Goal: Task Accomplishment & Management: Use online tool/utility

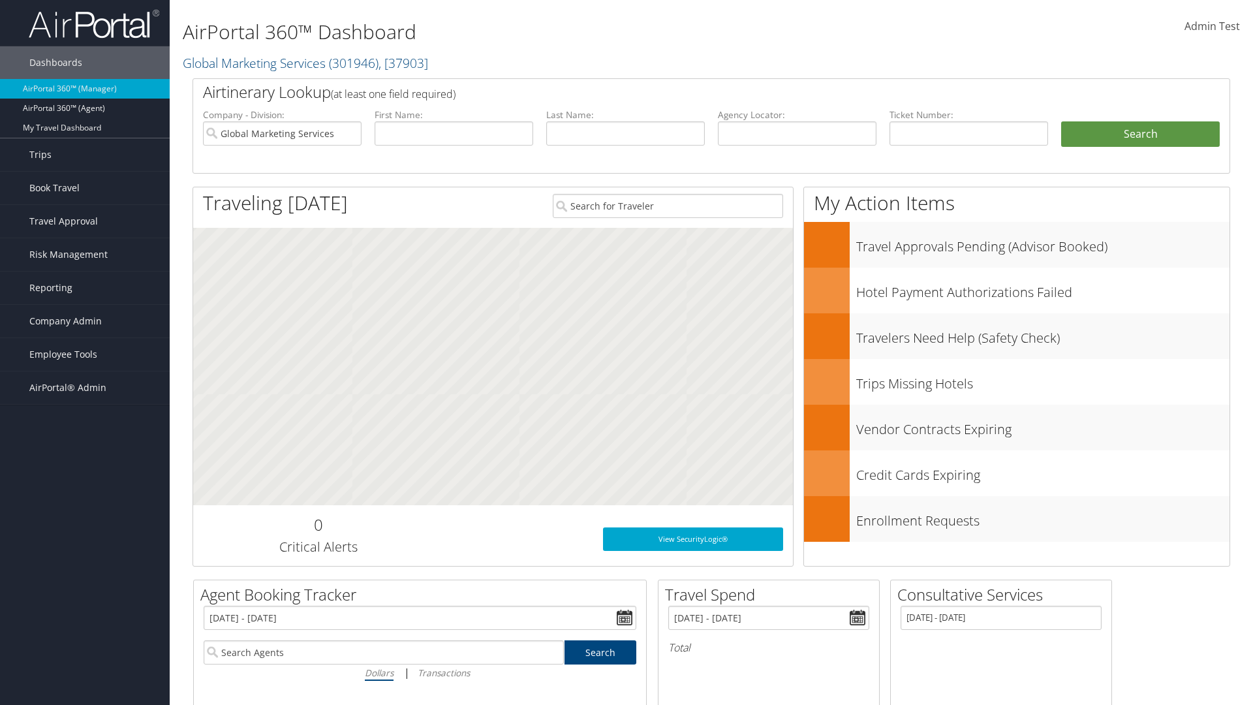
click at [85, 388] on span "AirPortal® Admin" at bounding box center [67, 387] width 77 height 33
click at [0, 0] on link "Analytics" at bounding box center [0, 0] width 0 height 0
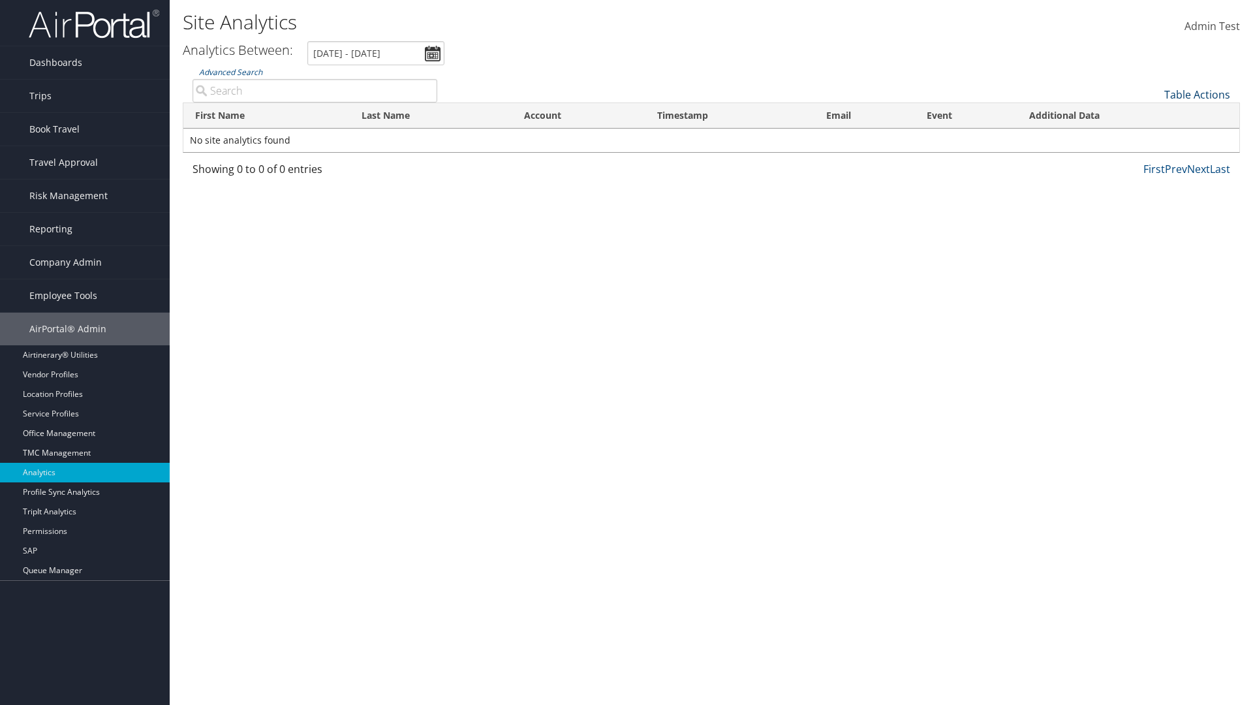
click at [1197, 95] on link "Table Actions" at bounding box center [1198, 94] width 66 height 14
click at [1154, 116] on link "First Name" at bounding box center [1154, 116] width 172 height 22
click at [1154, 138] on link "Last Name" at bounding box center [1154, 138] width 172 height 22
click at [1154, 161] on link "Account" at bounding box center [1154, 161] width 172 height 22
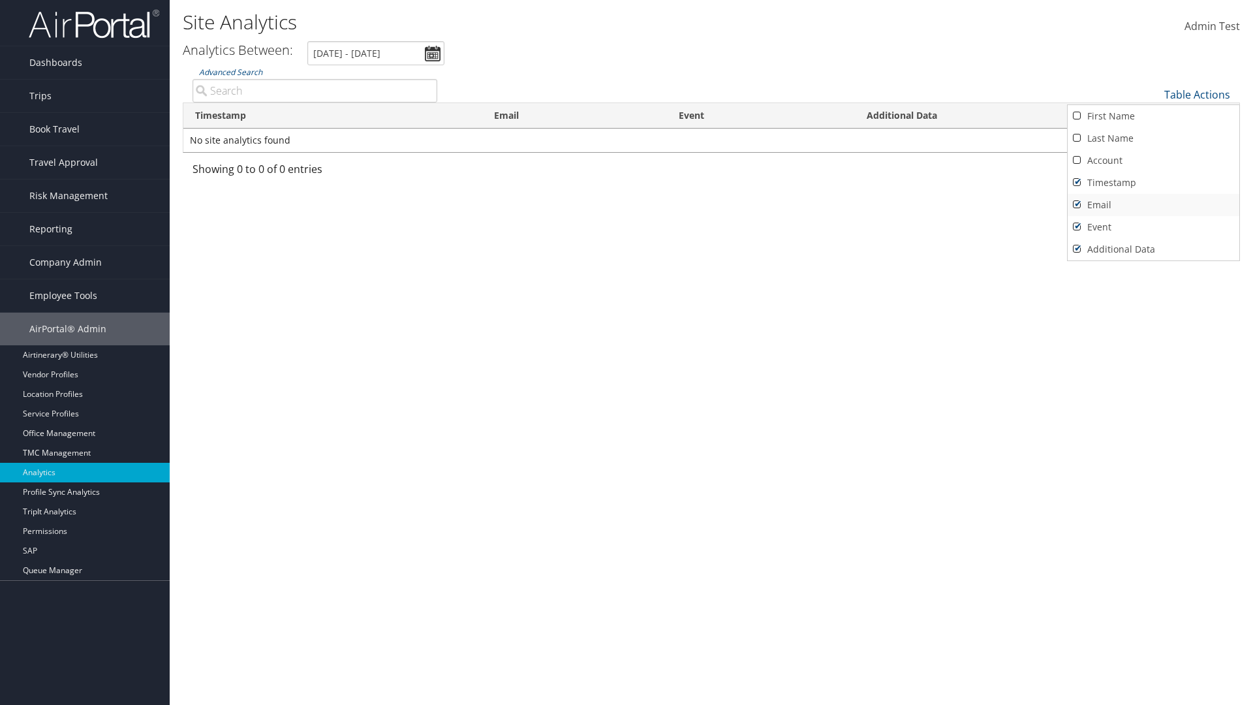
click at [1154, 183] on link "Timestamp" at bounding box center [1154, 183] width 172 height 22
click at [1154, 205] on link "Email" at bounding box center [1154, 205] width 172 height 22
click at [1154, 227] on link "Event" at bounding box center [1154, 227] width 172 height 22
click at [1154, 249] on link "Additional Data" at bounding box center [1154, 249] width 172 height 22
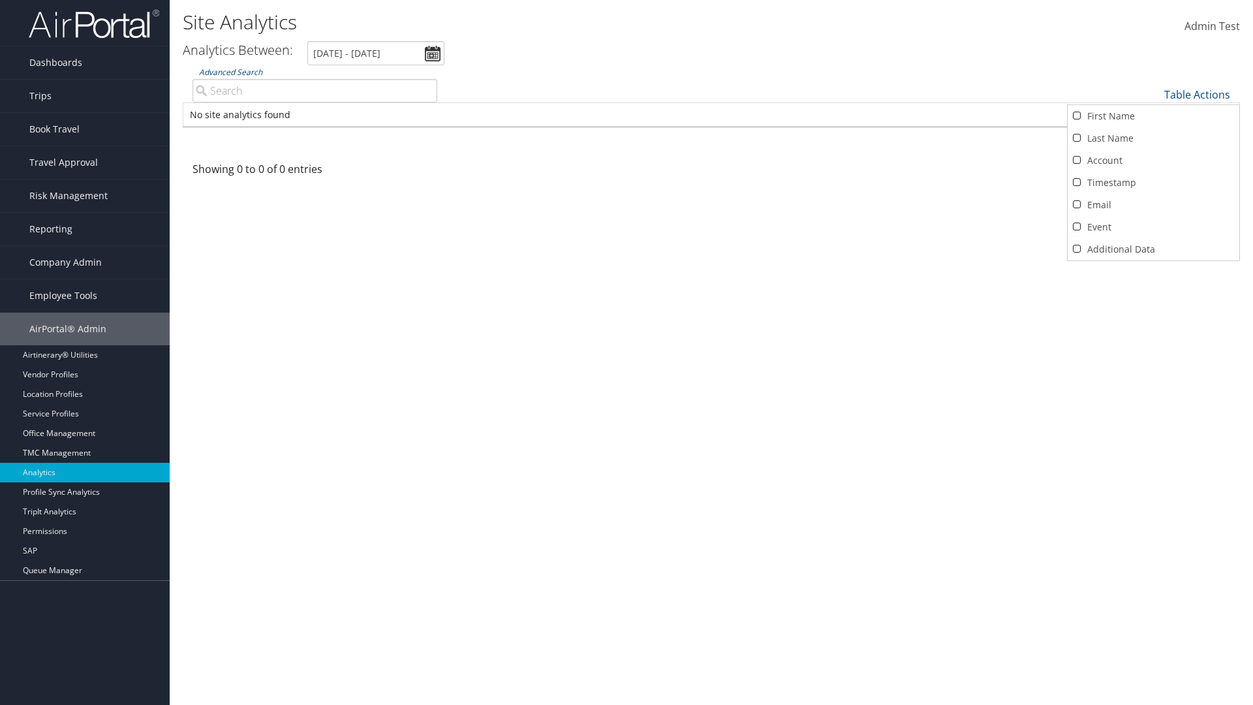
click at [627, 353] on div at bounding box center [626, 352] width 1253 height 705
click at [1197, 95] on link "Table Actions" at bounding box center [1198, 94] width 66 height 14
click at [1154, 115] on link "Column Visibility" at bounding box center [1154, 115] width 172 height 22
click at [1154, 116] on link "First Name" at bounding box center [1154, 116] width 172 height 22
click at [1154, 138] on link "Last Name" at bounding box center [1154, 138] width 172 height 22
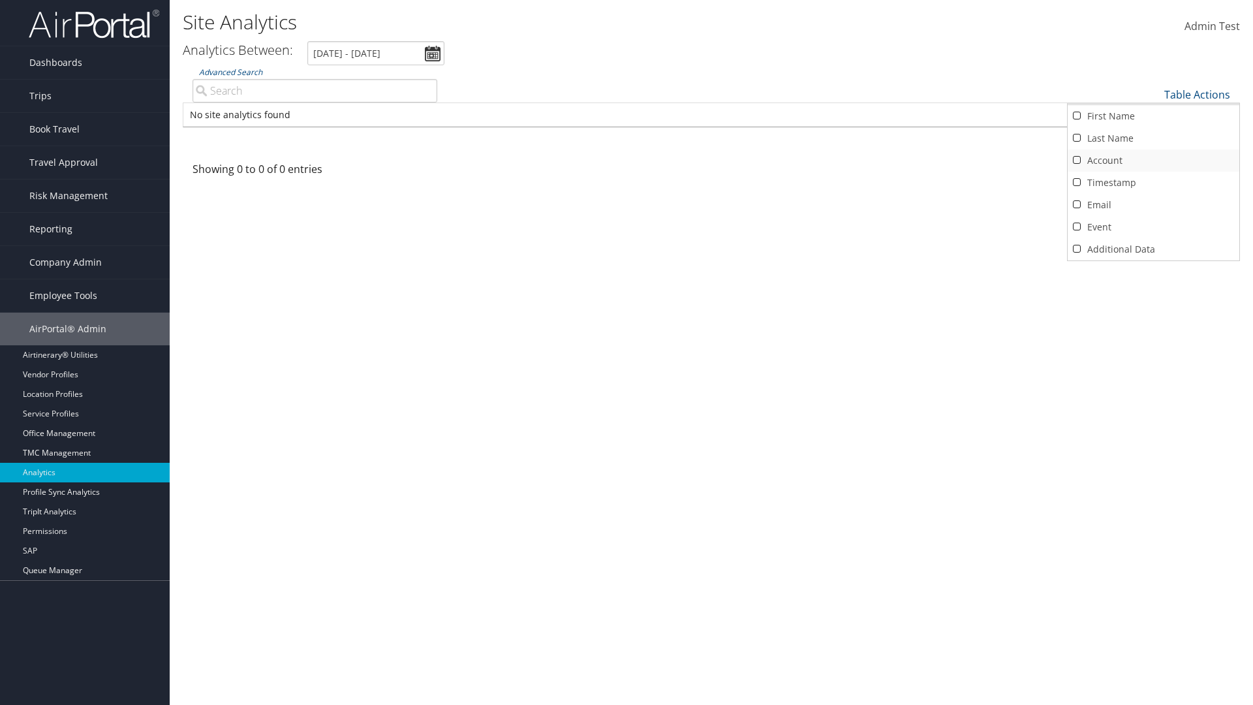
click at [1154, 161] on link "Account" at bounding box center [1154, 161] width 172 height 22
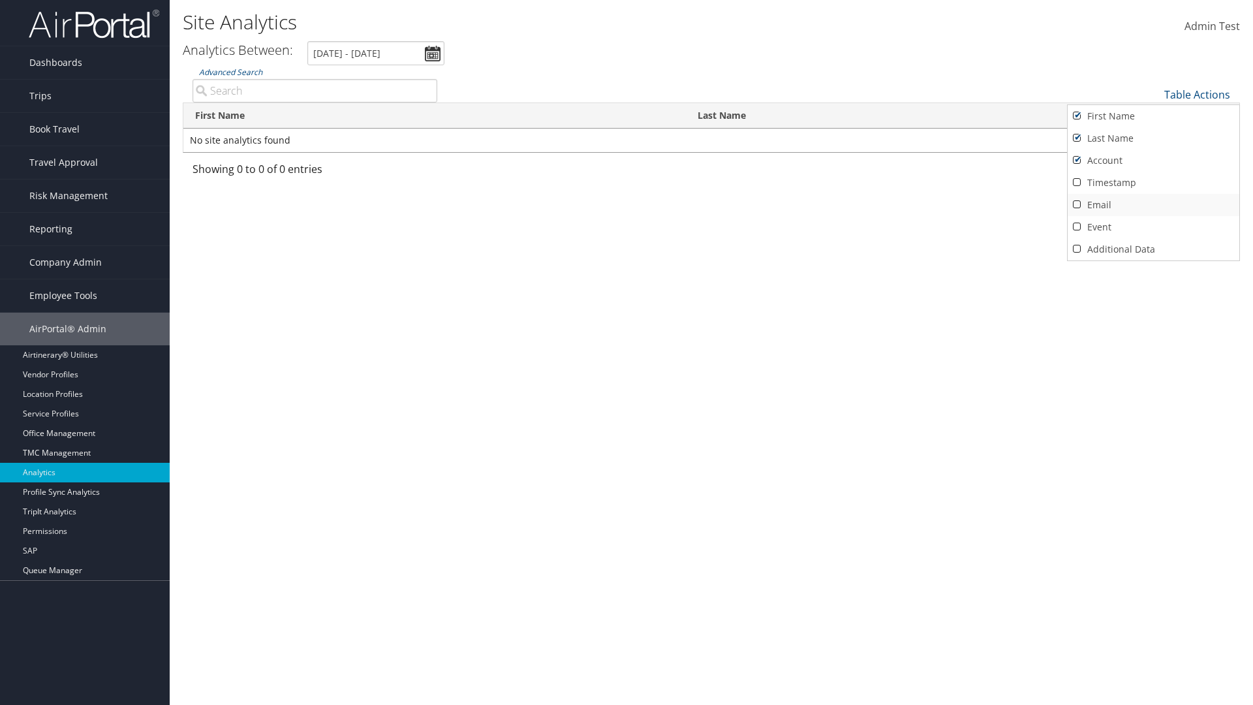
click at [1154, 183] on link "Timestamp" at bounding box center [1154, 183] width 172 height 22
click at [1154, 205] on link "Email" at bounding box center [1154, 205] width 172 height 22
click at [1154, 227] on link "Event" at bounding box center [1154, 227] width 172 height 22
click at [1154, 249] on link "Additional Data" at bounding box center [1154, 249] width 172 height 22
click at [627, 353] on div at bounding box center [626, 352] width 1253 height 705
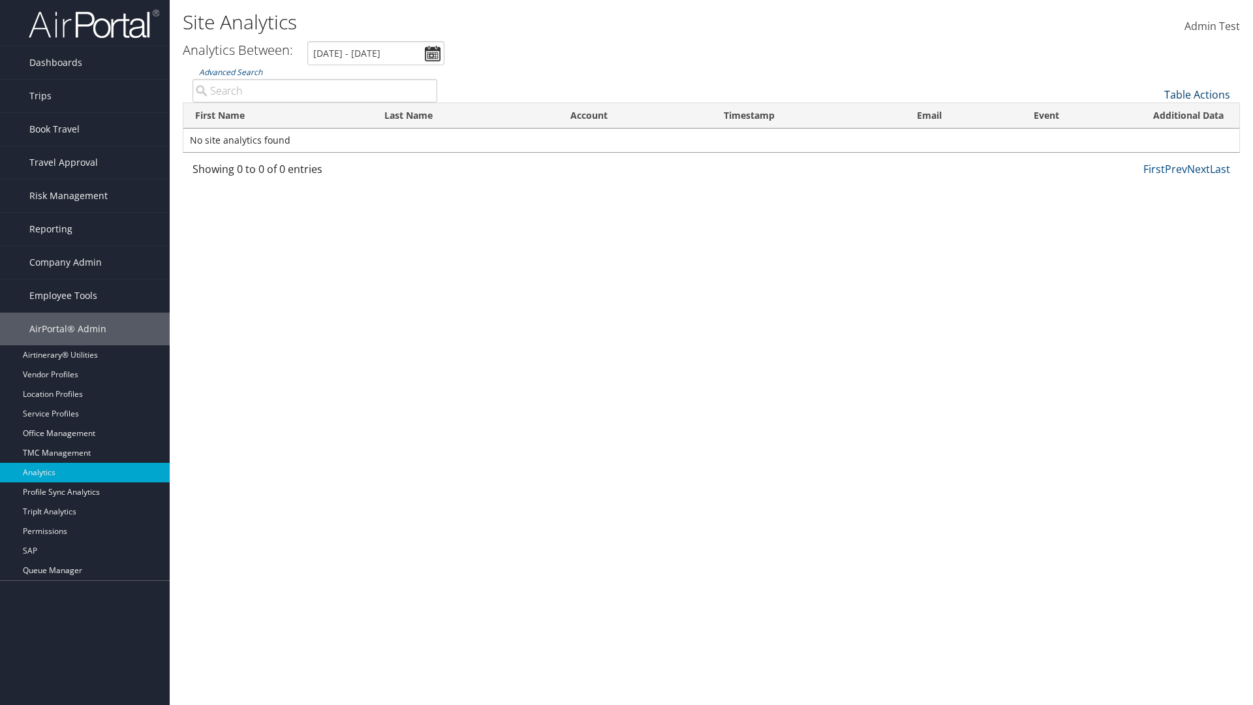
click at [1197, 95] on link "Table Actions" at bounding box center [1198, 94] width 66 height 14
click at [1154, 137] on link "Page Length" at bounding box center [1154, 137] width 172 height 22
